Goal: Task Accomplishment & Management: Use online tool/utility

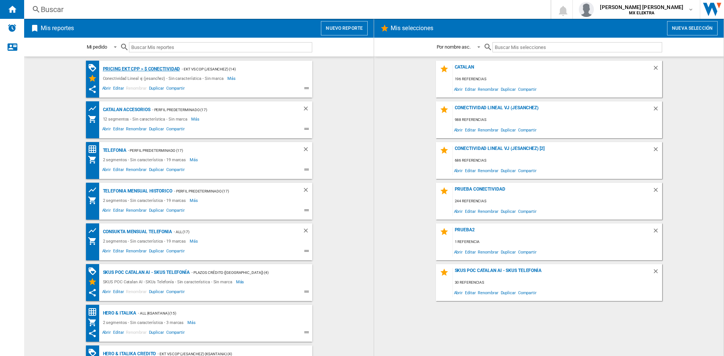
click at [155, 68] on div "Pricing EKT CPP > $ Conectividad" at bounding box center [140, 68] width 79 height 9
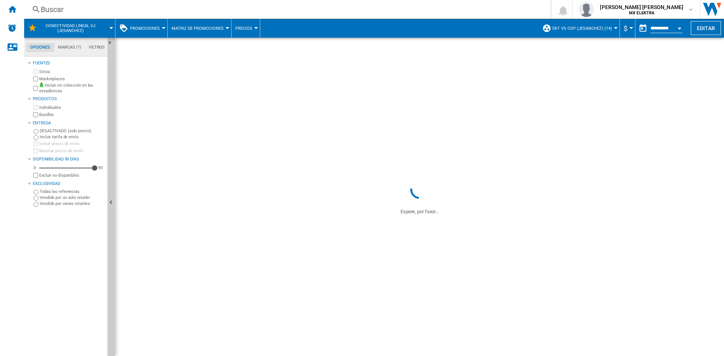
click at [109, 27] on div "Conectividad Lineal vj (jesanchez)" at bounding box center [69, 28] width 83 height 19
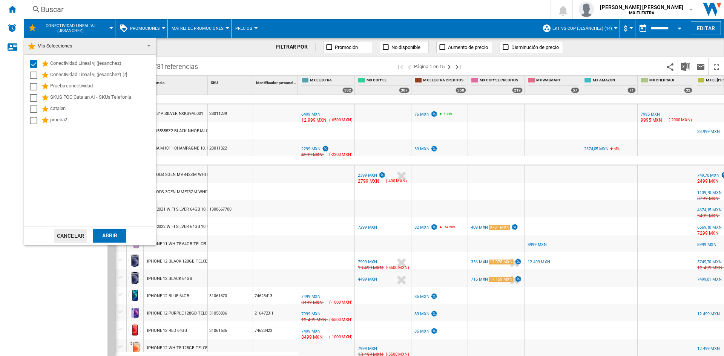
click at [109, 27] on md-backdrop at bounding box center [362, 178] width 724 height 356
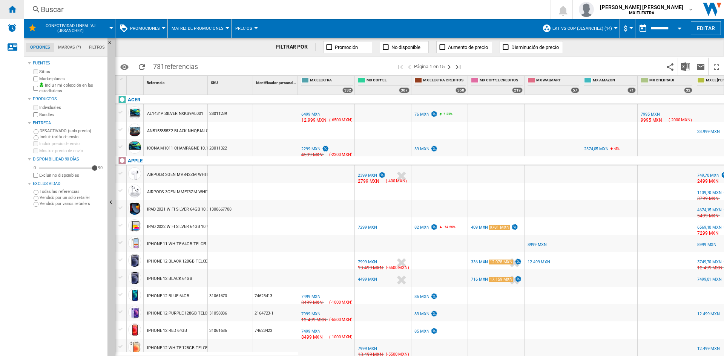
click at [11, 12] on ng-md-icon "Inicio" at bounding box center [12, 9] width 9 height 9
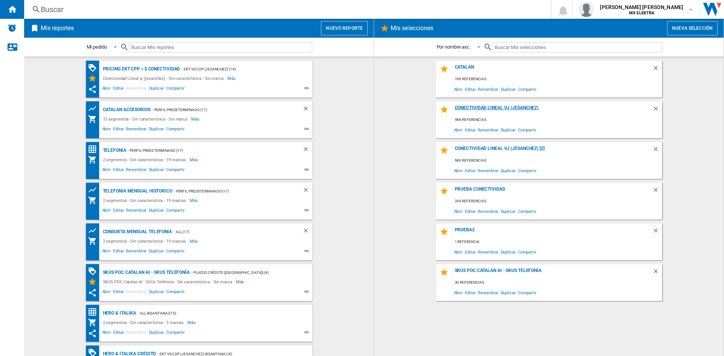
click at [485, 109] on div "Conectividad Lineal vj (jesanchez)" at bounding box center [552, 110] width 199 height 10
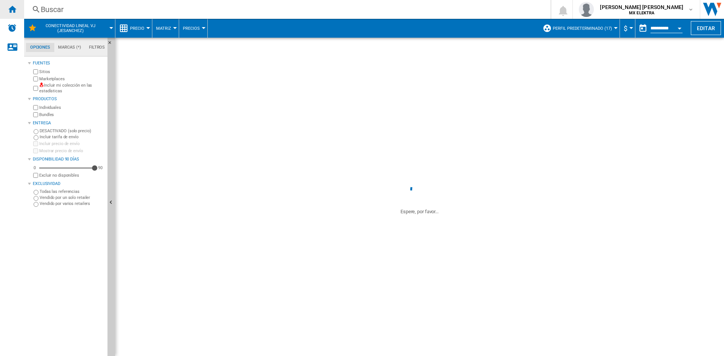
click at [12, 11] on ng-md-icon "Inicio" at bounding box center [12, 9] width 9 height 9
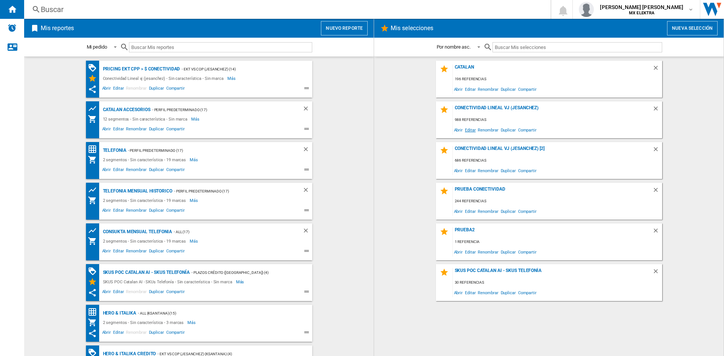
click at [469, 129] on span "Editar" at bounding box center [470, 130] width 13 height 10
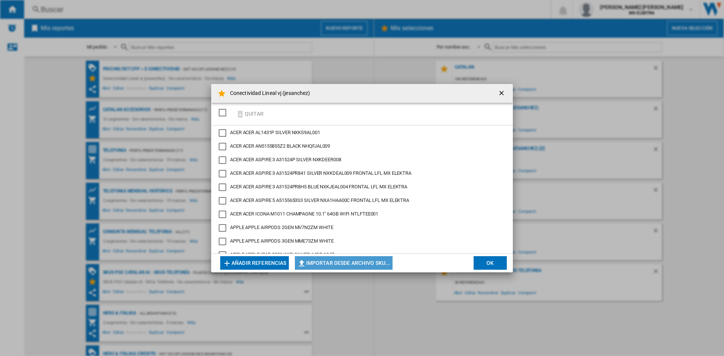
click at [339, 264] on button "Importar desde archivo SKU..." at bounding box center [344, 263] width 98 height 14
type input "**********"
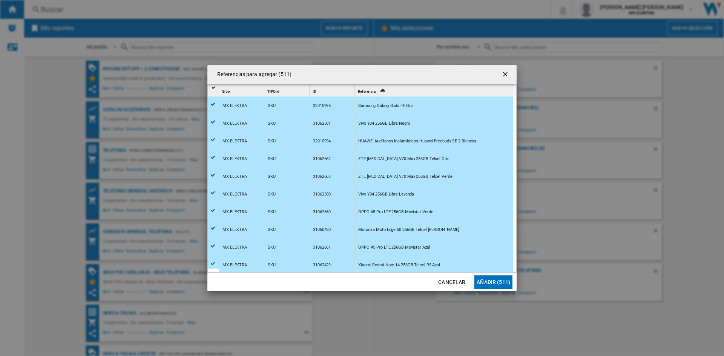
click at [495, 284] on button "Añadir (511)" at bounding box center [493, 283] width 38 height 14
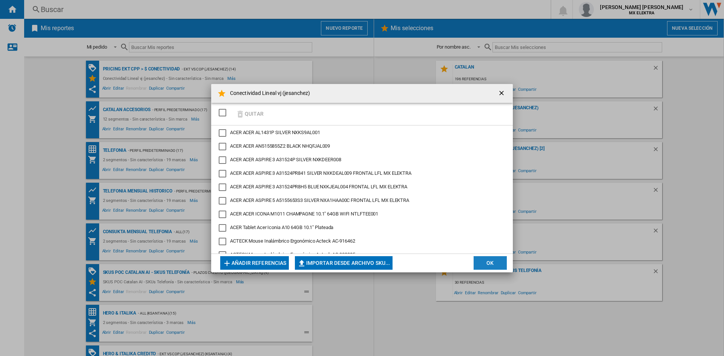
click at [497, 261] on button "OK" at bounding box center [490, 263] width 33 height 14
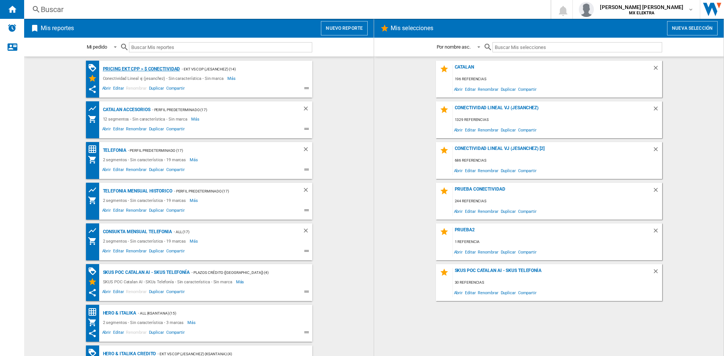
click at [164, 69] on div "Pricing EKT CPP > $ Conectividad" at bounding box center [140, 68] width 79 height 9
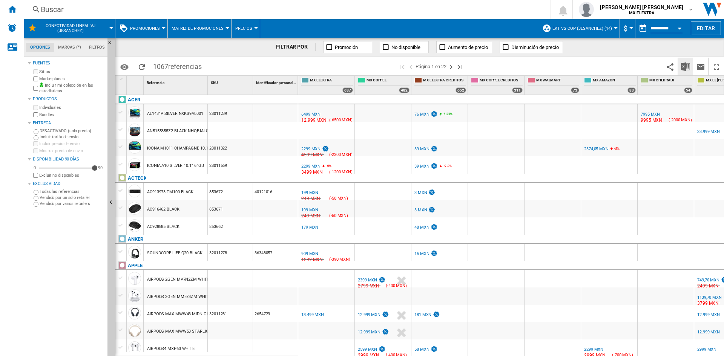
click at [685, 66] on img "Descargar en Excel" at bounding box center [685, 66] width 9 height 9
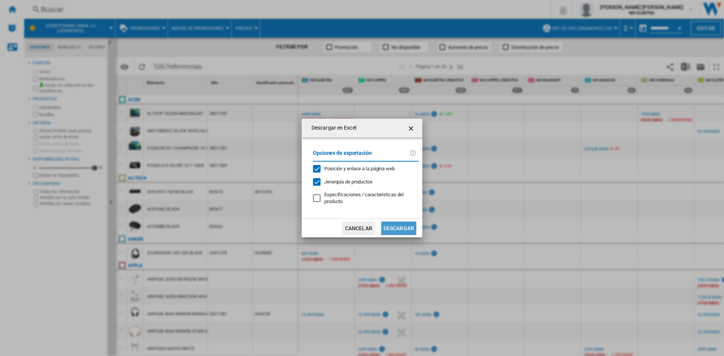
click at [399, 228] on button "Descargar" at bounding box center [398, 229] width 35 height 14
